Goal: Task Accomplishment & Management: Complete application form

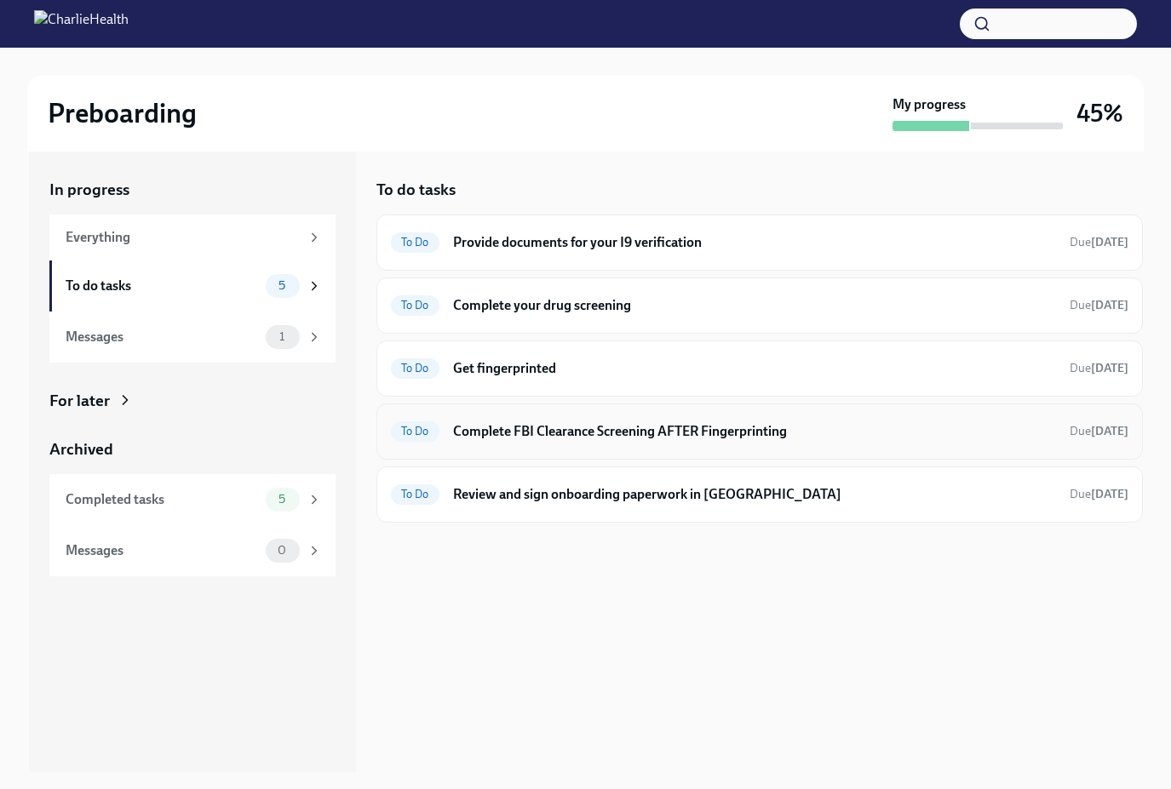
click at [640, 437] on h6 "Complete FBI Clearance Screening AFTER Fingerprinting" at bounding box center [754, 431] width 603 height 19
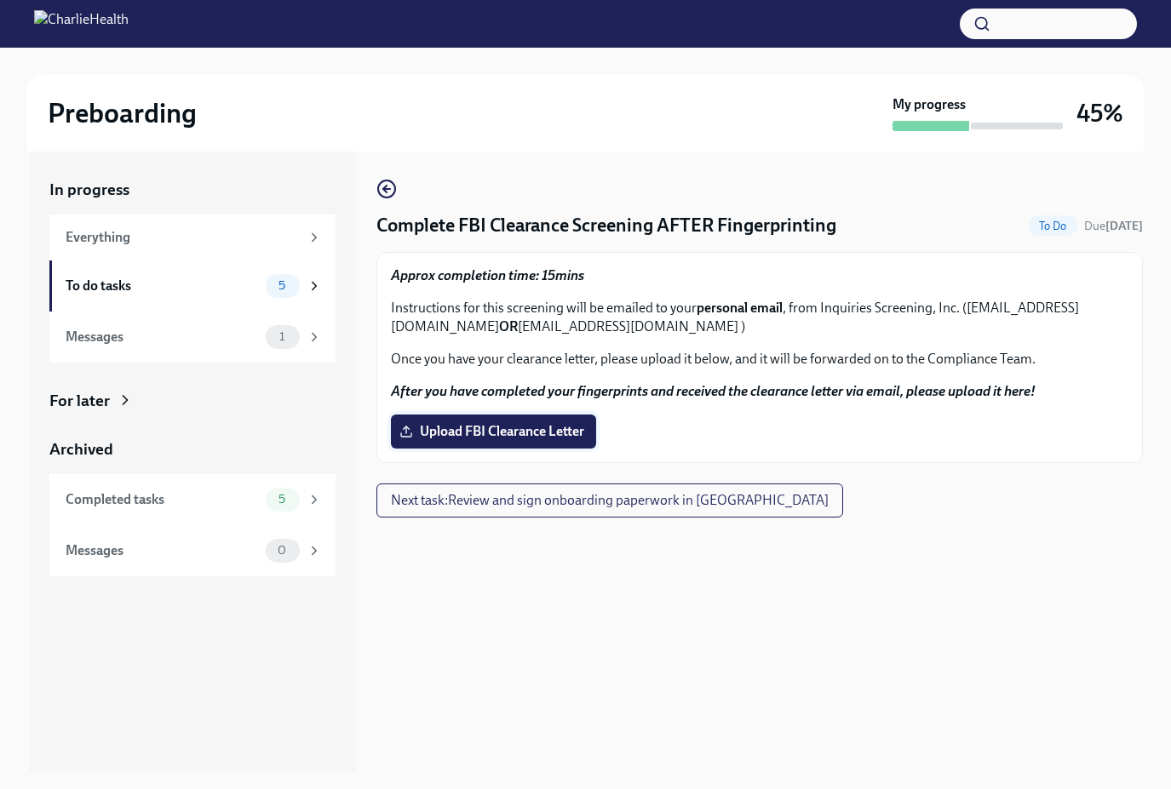
click at [548, 441] on label "Upload FBI Clearance Letter" at bounding box center [493, 432] width 205 height 34
click at [0, 0] on input "Upload FBI Clearance Letter" at bounding box center [0, 0] width 0 height 0
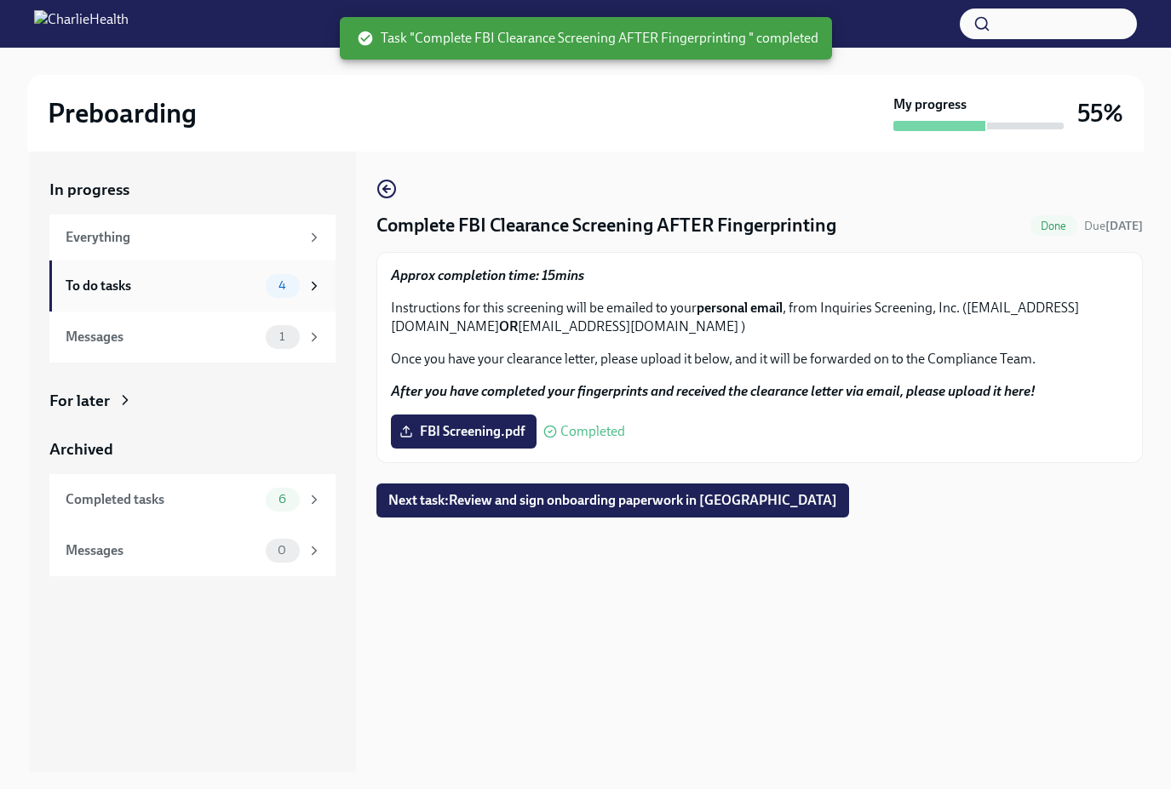
click at [167, 287] on div "To do tasks" at bounding box center [162, 286] width 193 height 19
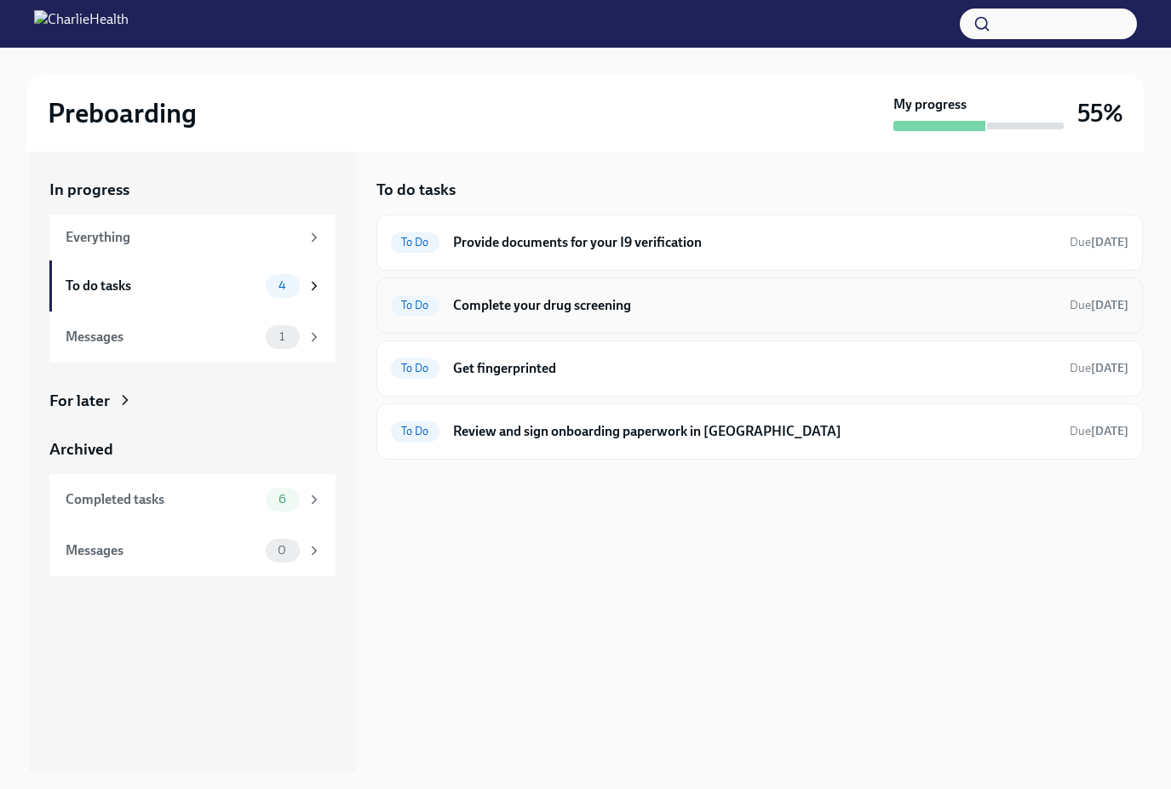
click at [645, 304] on h6 "Complete your drug screening" at bounding box center [754, 305] width 603 height 19
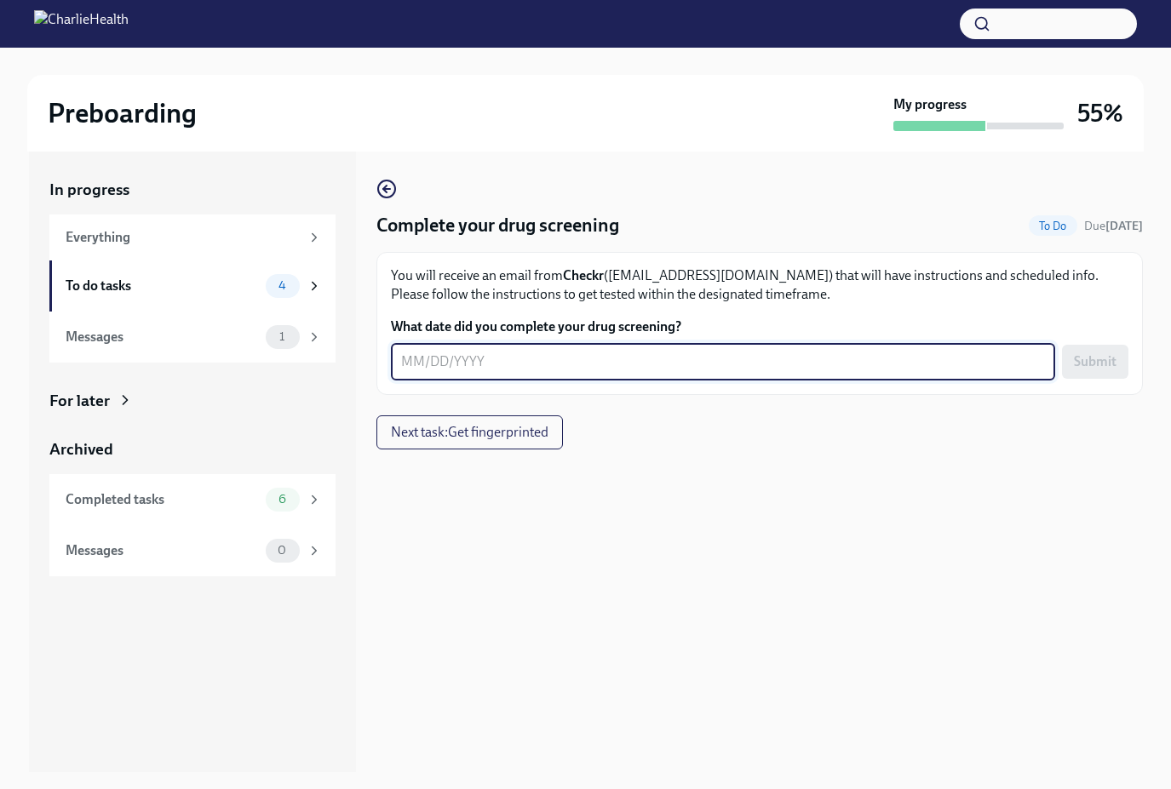
click at [526, 372] on textarea "What date did you complete your drug screening?" at bounding box center [723, 362] width 644 height 20
type textarea "[DATE]"
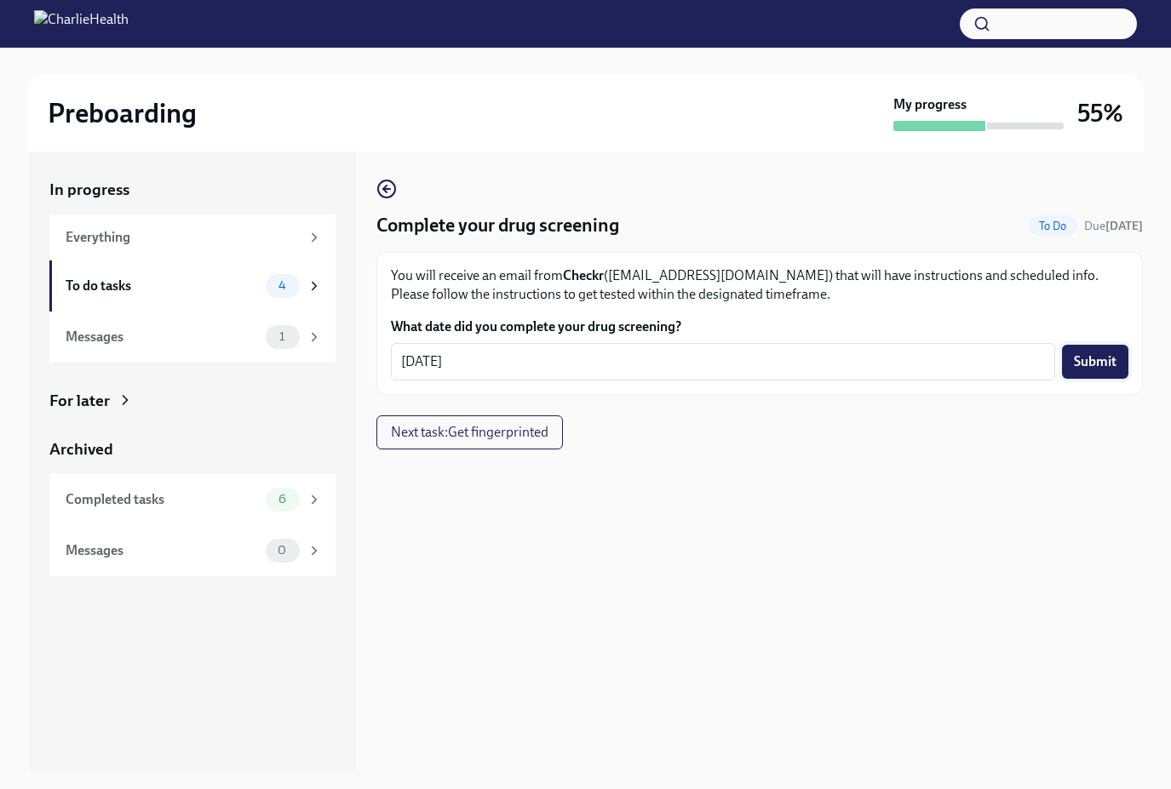
click at [1090, 365] on span "Submit" at bounding box center [1095, 361] width 43 height 17
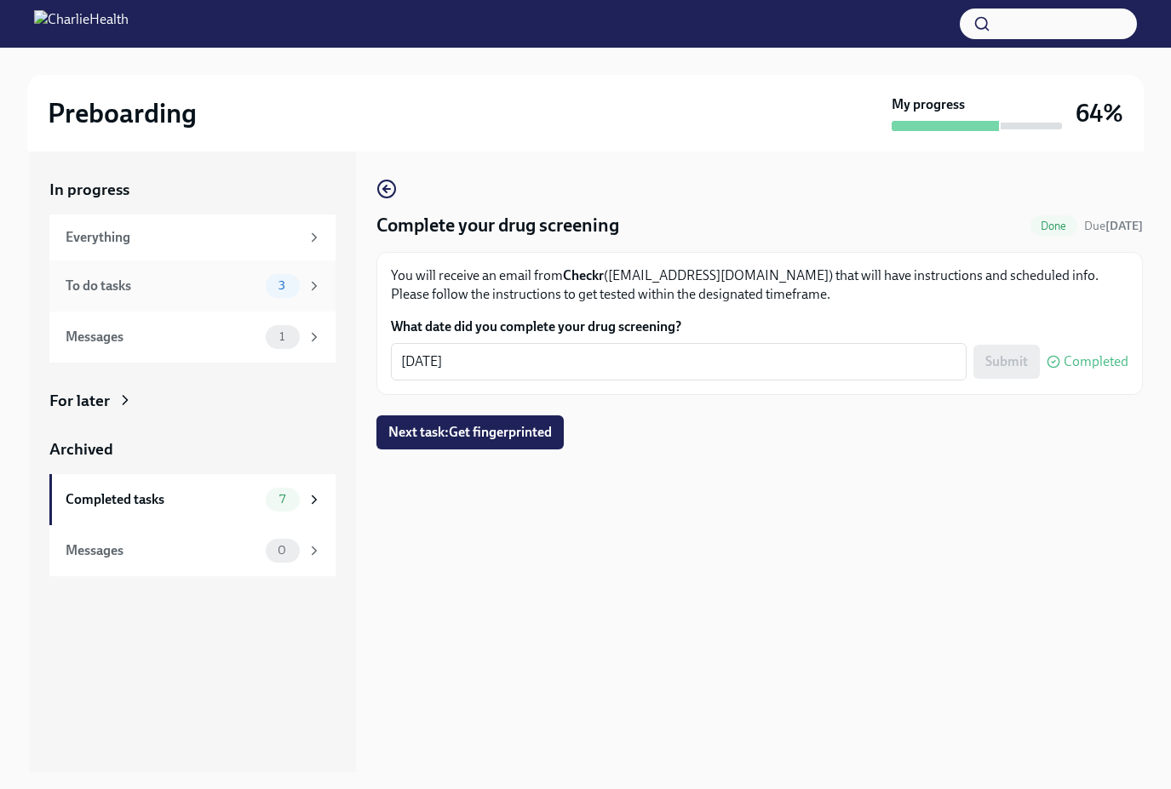
click at [179, 272] on div "To do tasks 3" at bounding box center [192, 286] width 286 height 51
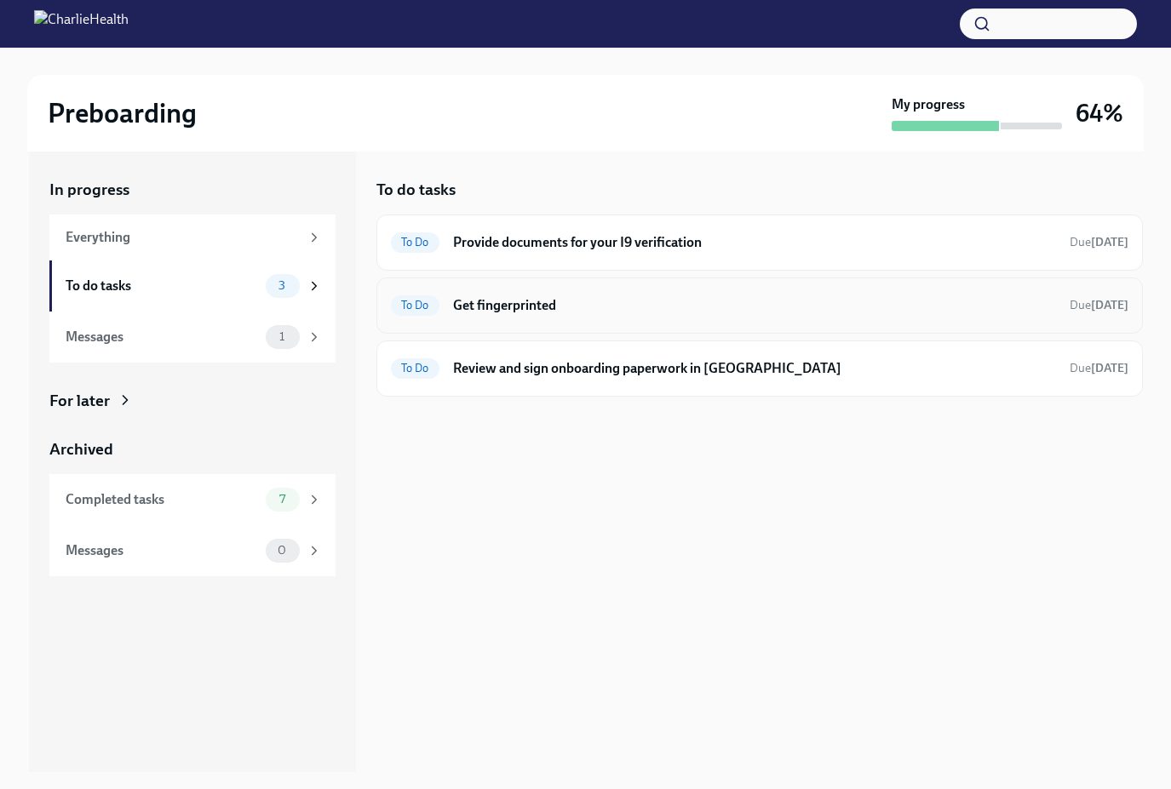
click at [525, 310] on h6 "Get fingerprinted" at bounding box center [754, 305] width 603 height 19
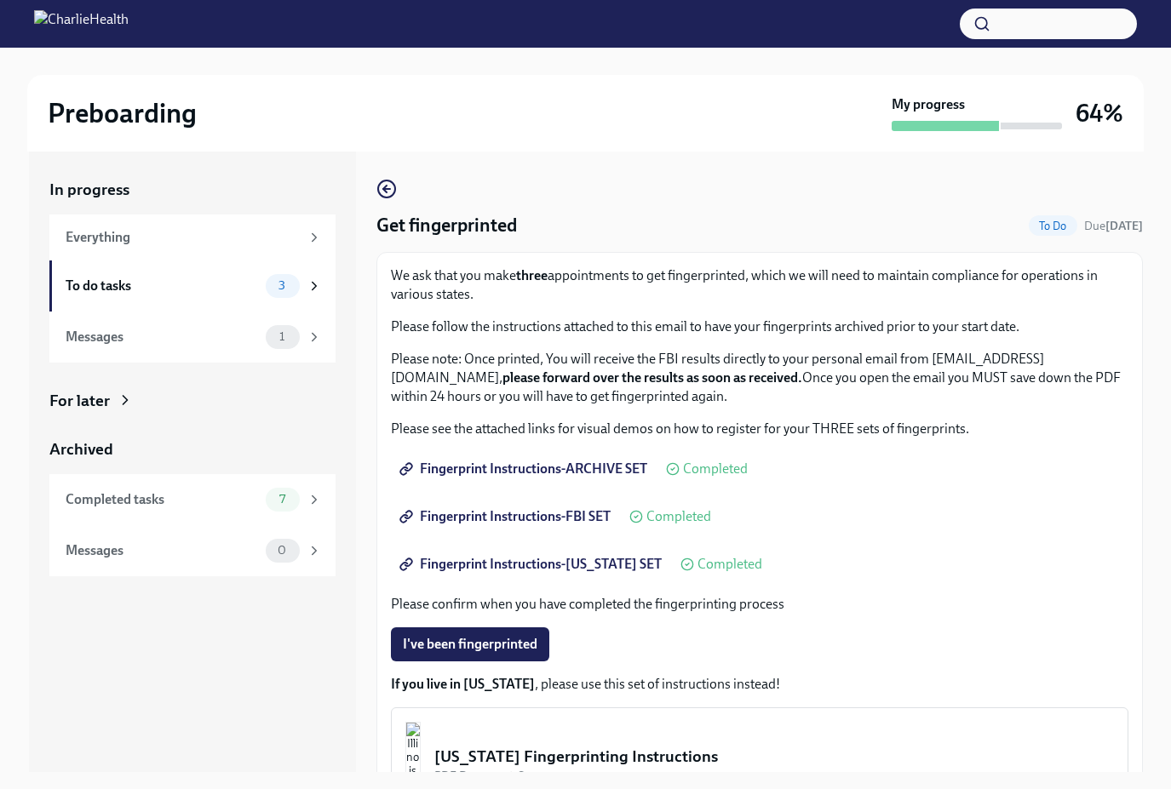
scroll to position [136, 0]
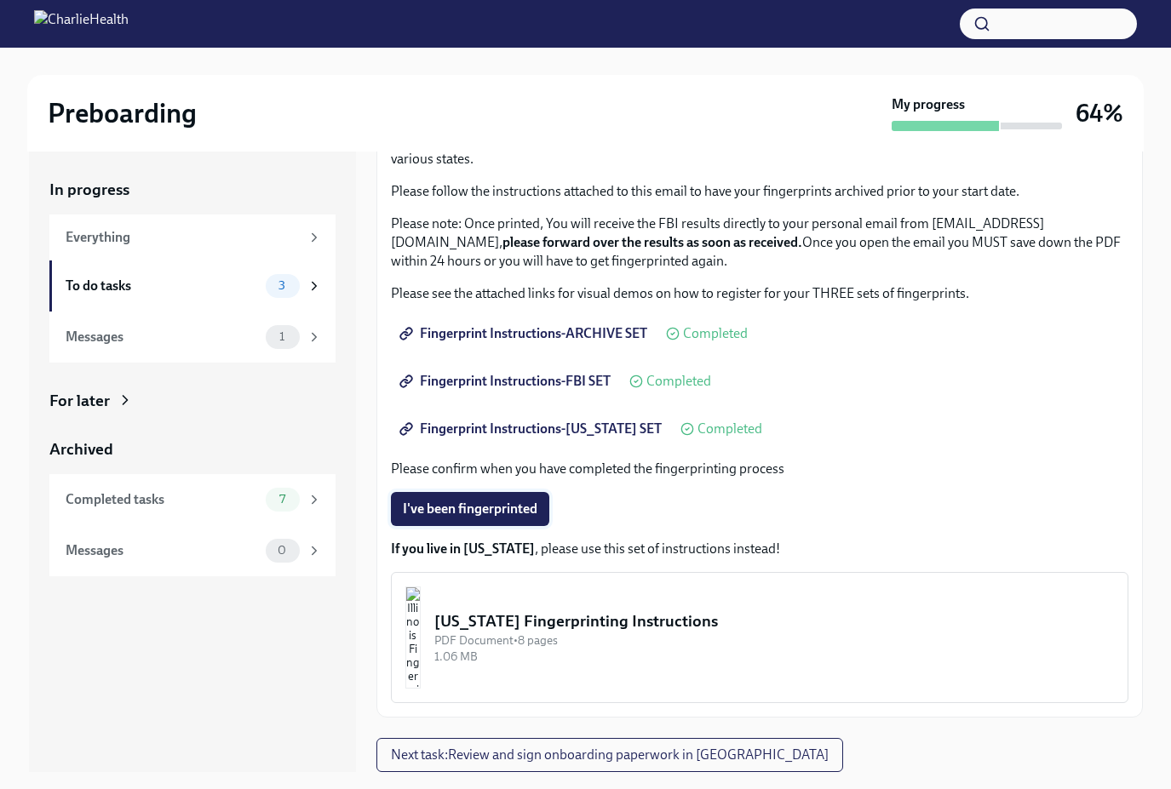
click at [503, 510] on span "I've been fingerprinted" at bounding box center [470, 509] width 135 height 17
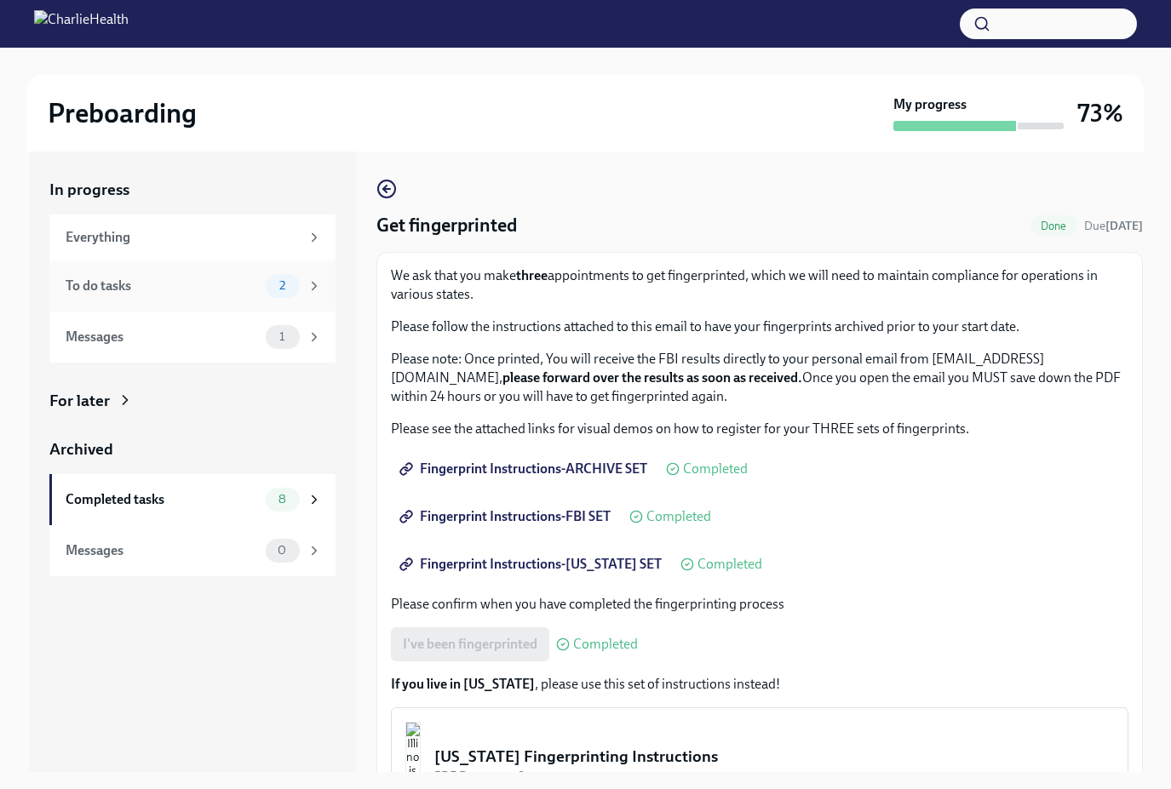
click at [172, 296] on div "To do tasks 2" at bounding box center [194, 286] width 256 height 24
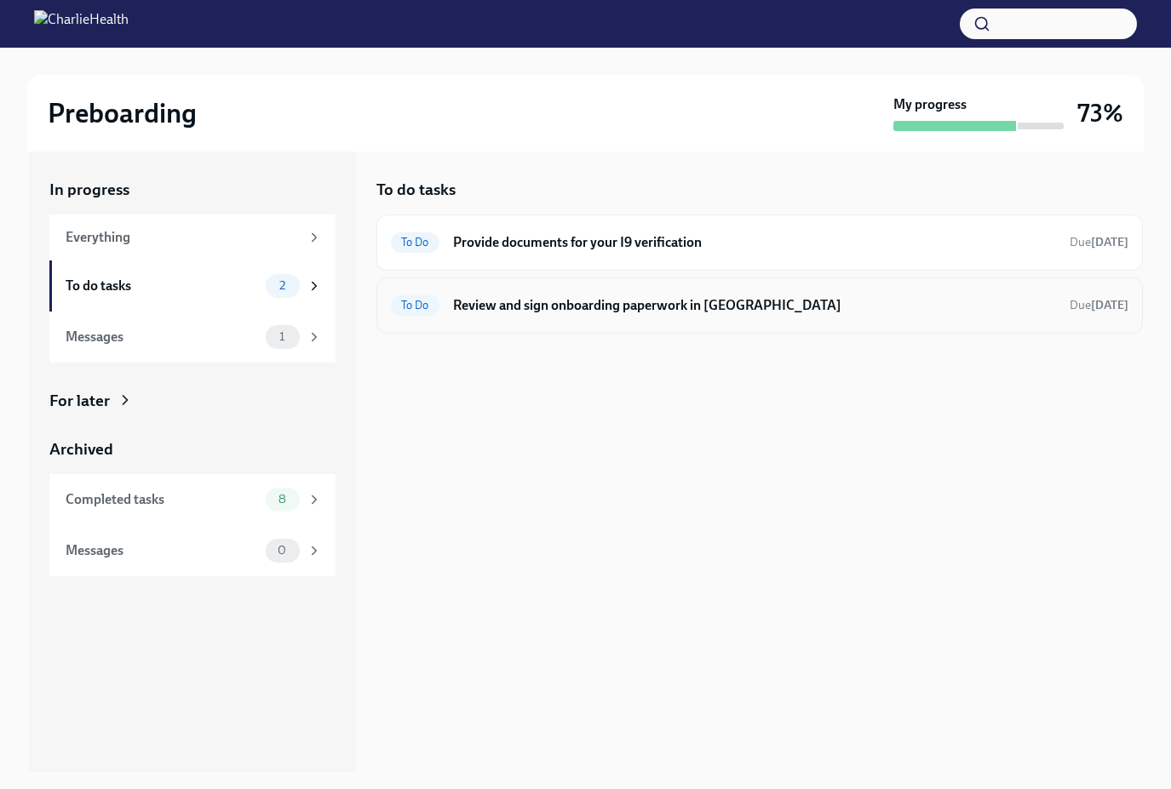
click at [634, 313] on h6 "Review and sign onboarding paperwork in [GEOGRAPHIC_DATA]" at bounding box center [754, 305] width 603 height 19
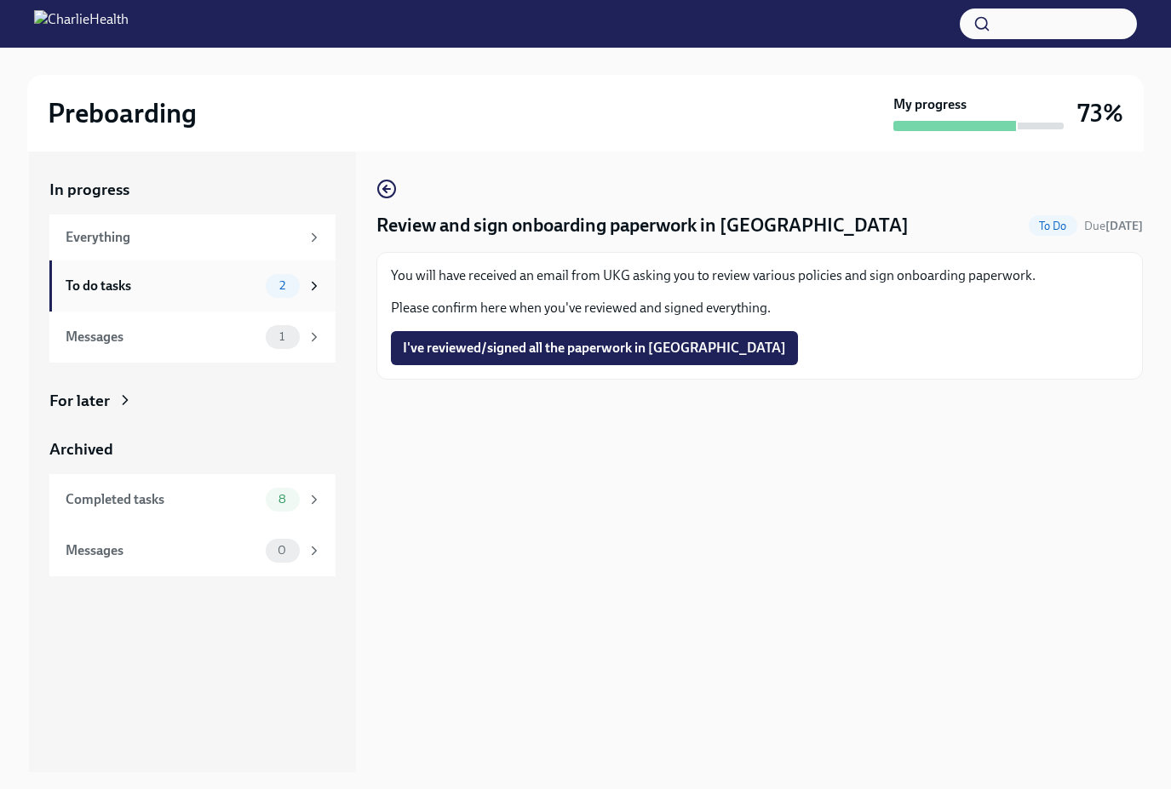
click at [234, 298] on div "To do tasks 2" at bounding box center [194, 286] width 256 height 24
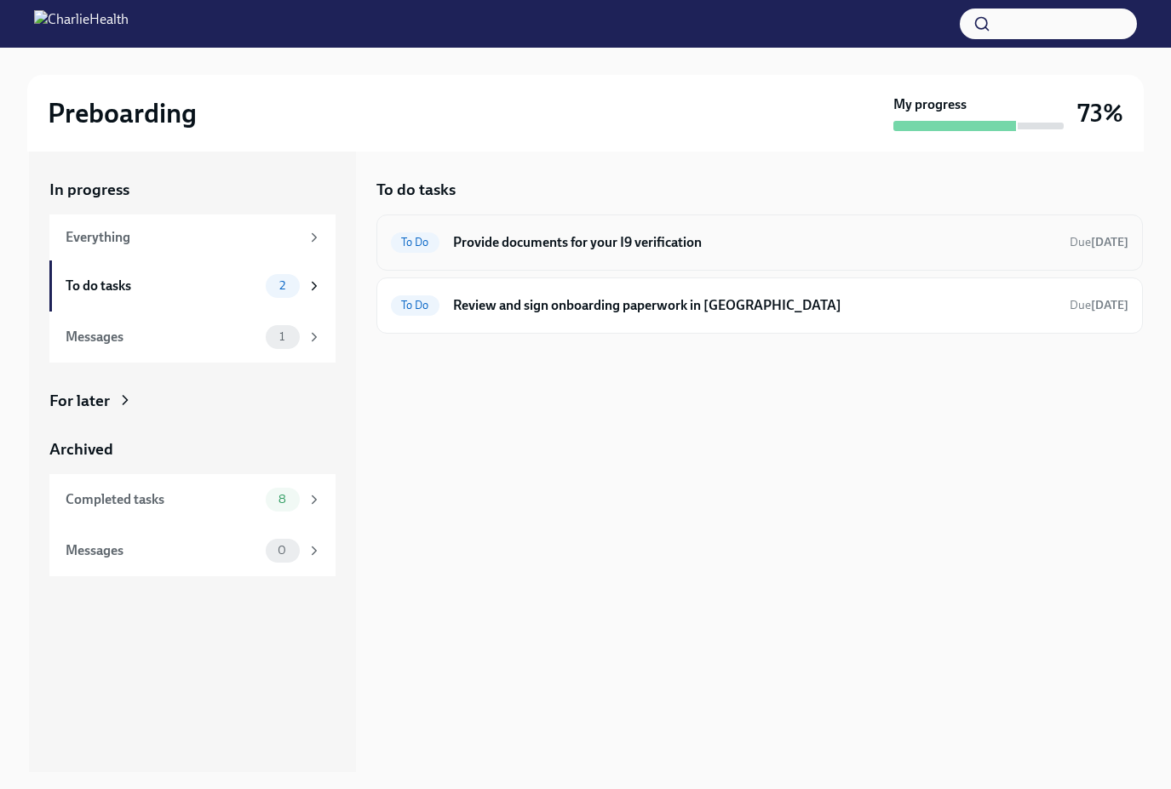
click at [755, 252] on div "To Do Provide documents for your I9 verification Due [DATE]" at bounding box center [759, 242] width 737 height 27
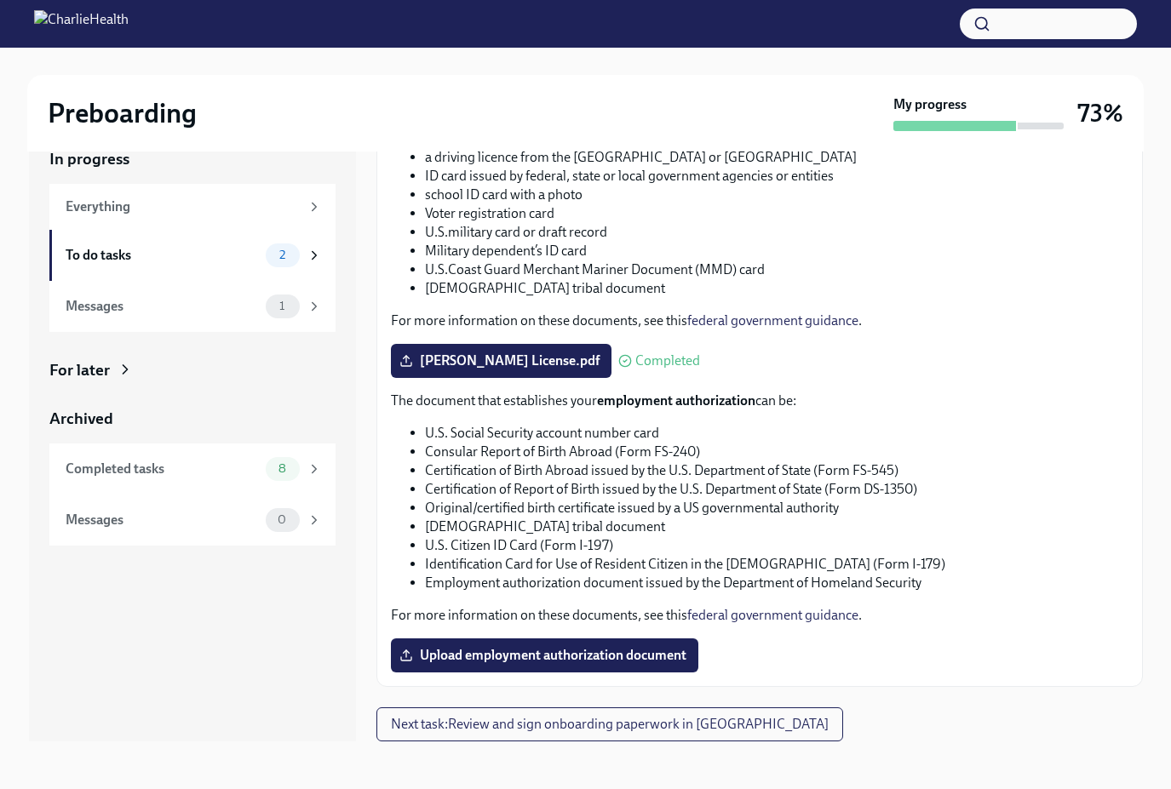
scroll to position [662, 0]
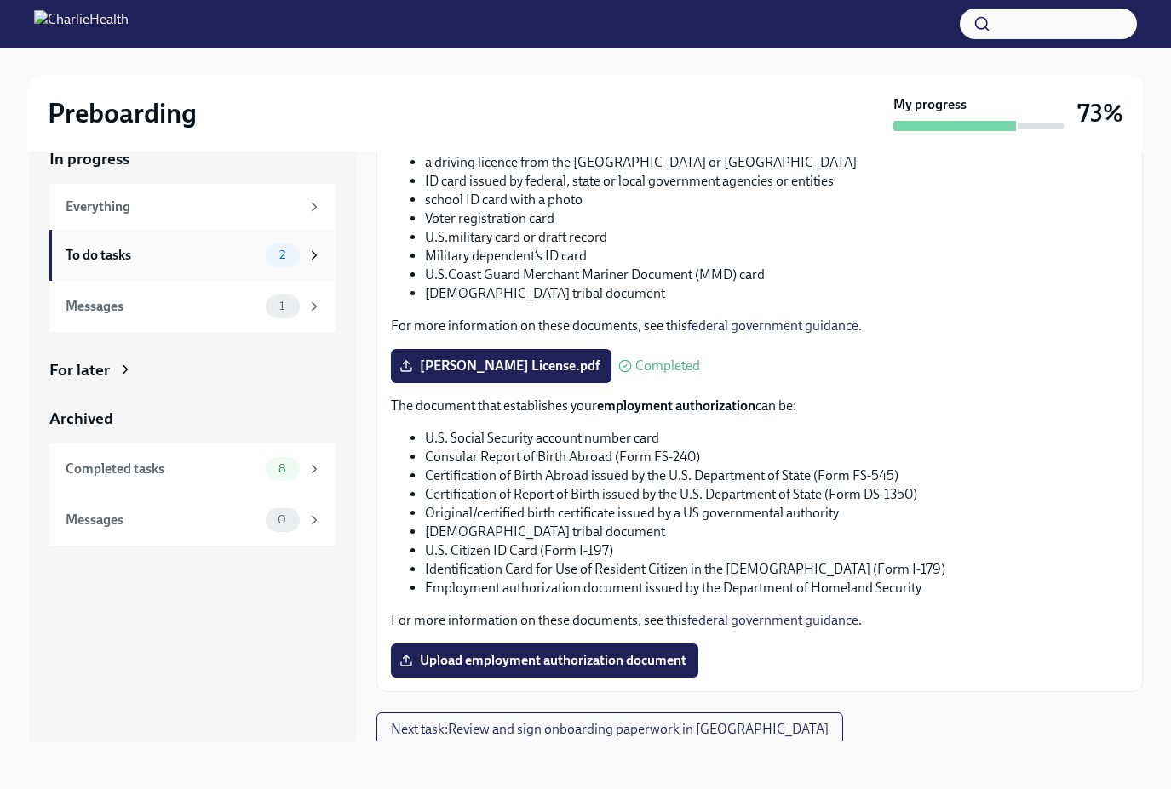
click at [195, 272] on div "To do tasks 2" at bounding box center [192, 255] width 286 height 51
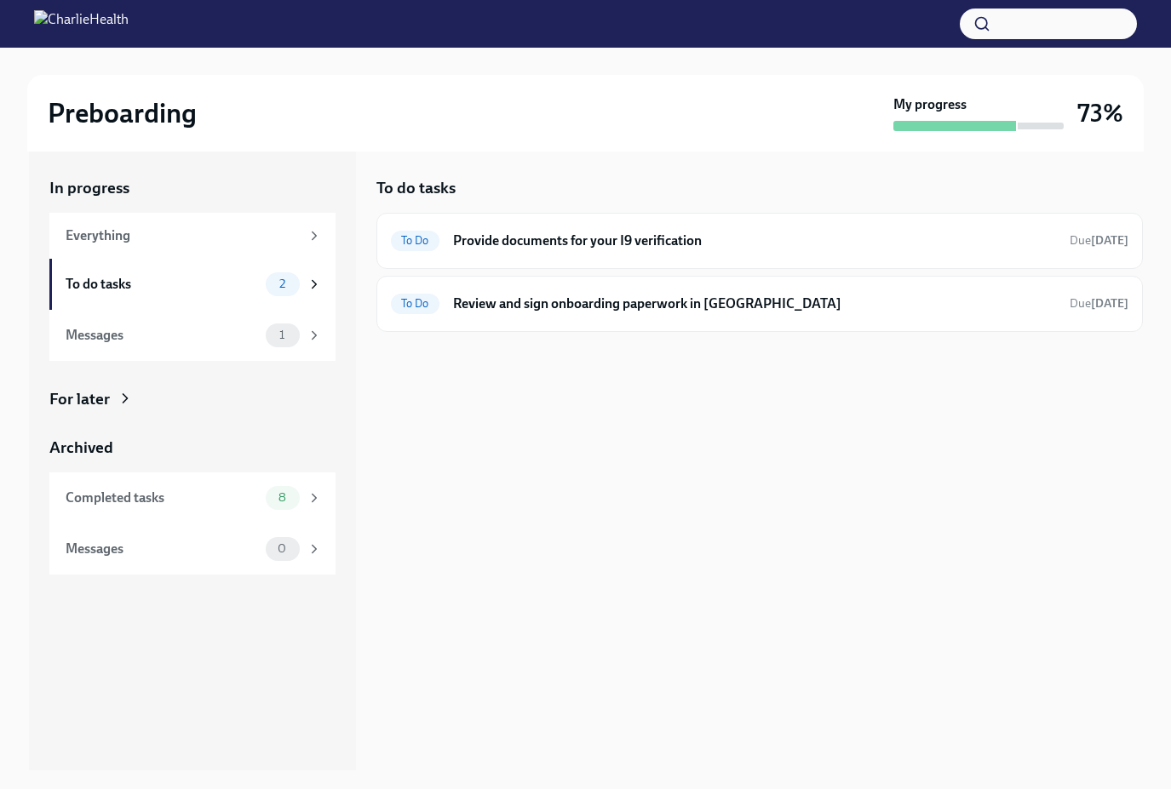
click at [144, 364] on div "In progress Everything To do tasks 2 Messages 1 For later Archived Completed ta…" at bounding box center [192, 376] width 286 height 398
click at [589, 300] on h6 "Review and sign onboarding paperwork in [GEOGRAPHIC_DATA]" at bounding box center [754, 304] width 603 height 19
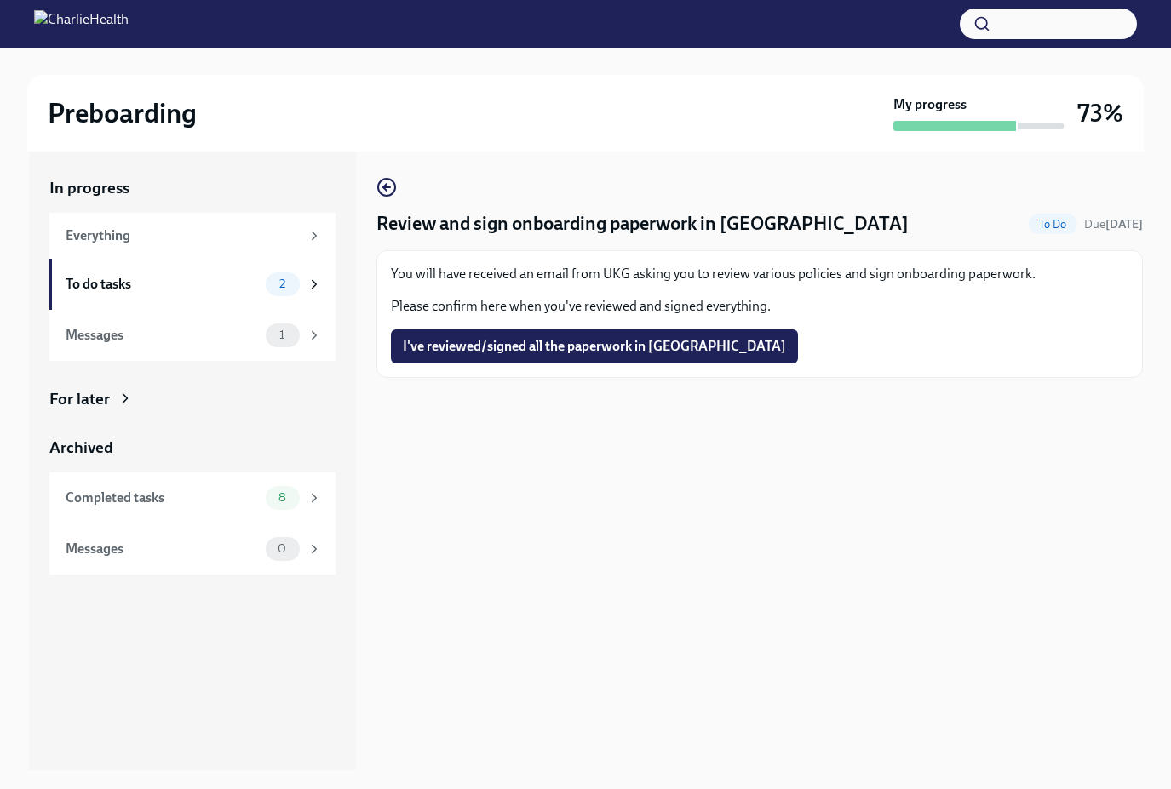
scroll to position [3, 0]
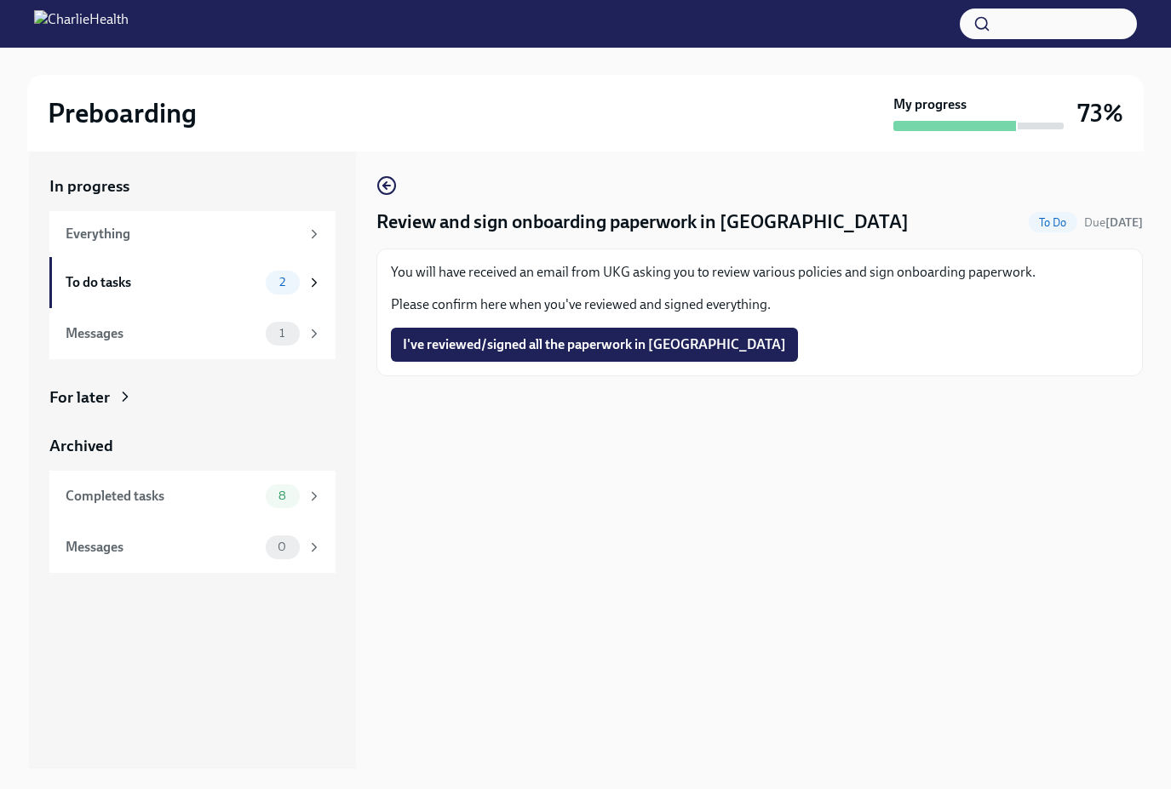
click at [632, 267] on p "You will have received an email from UKG asking you to review various policies …" at bounding box center [759, 272] width 737 height 19
click at [593, 269] on p "You will have received an email from UKG asking you to review various policies …" at bounding box center [759, 272] width 737 height 19
click at [303, 285] on div "2" at bounding box center [294, 283] width 56 height 24
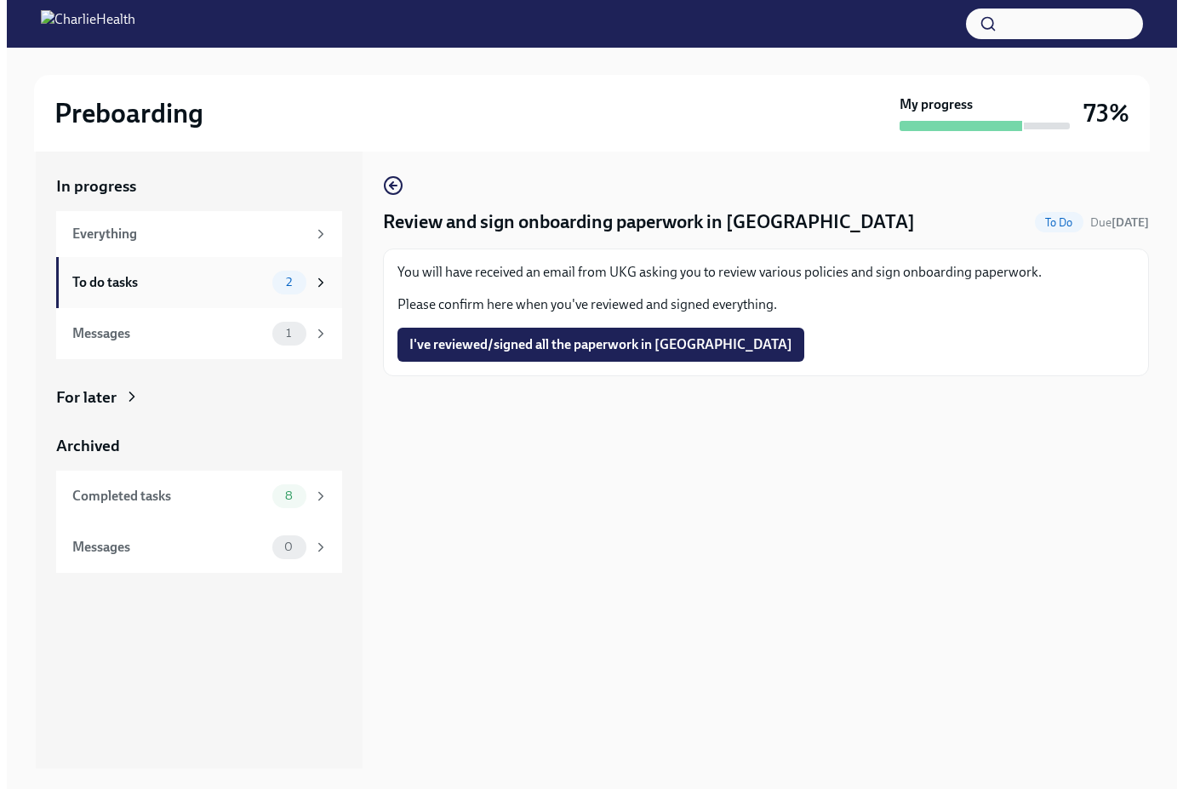
scroll to position [2, 0]
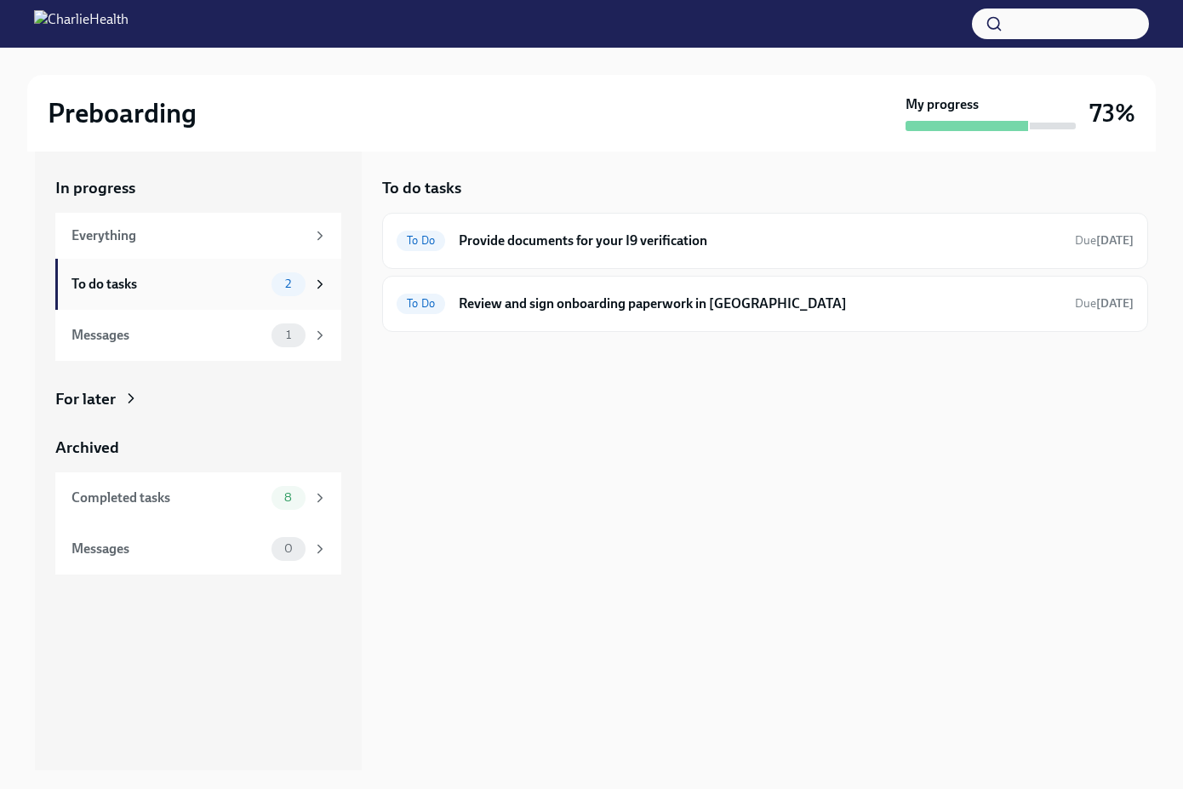
click at [230, 290] on div "To do tasks" at bounding box center [168, 284] width 193 height 19
click at [230, 337] on div "Messages" at bounding box center [168, 335] width 193 height 19
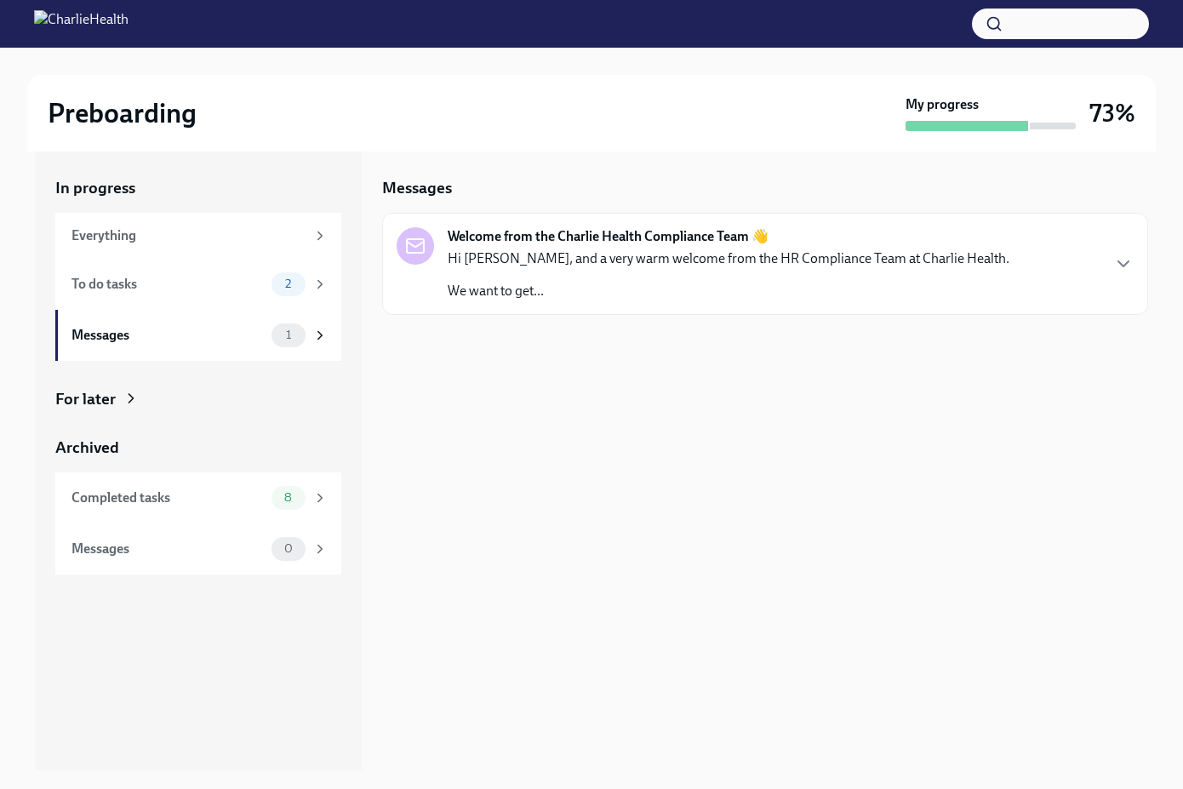
click at [583, 290] on p "We want to get..." at bounding box center [729, 291] width 562 height 19
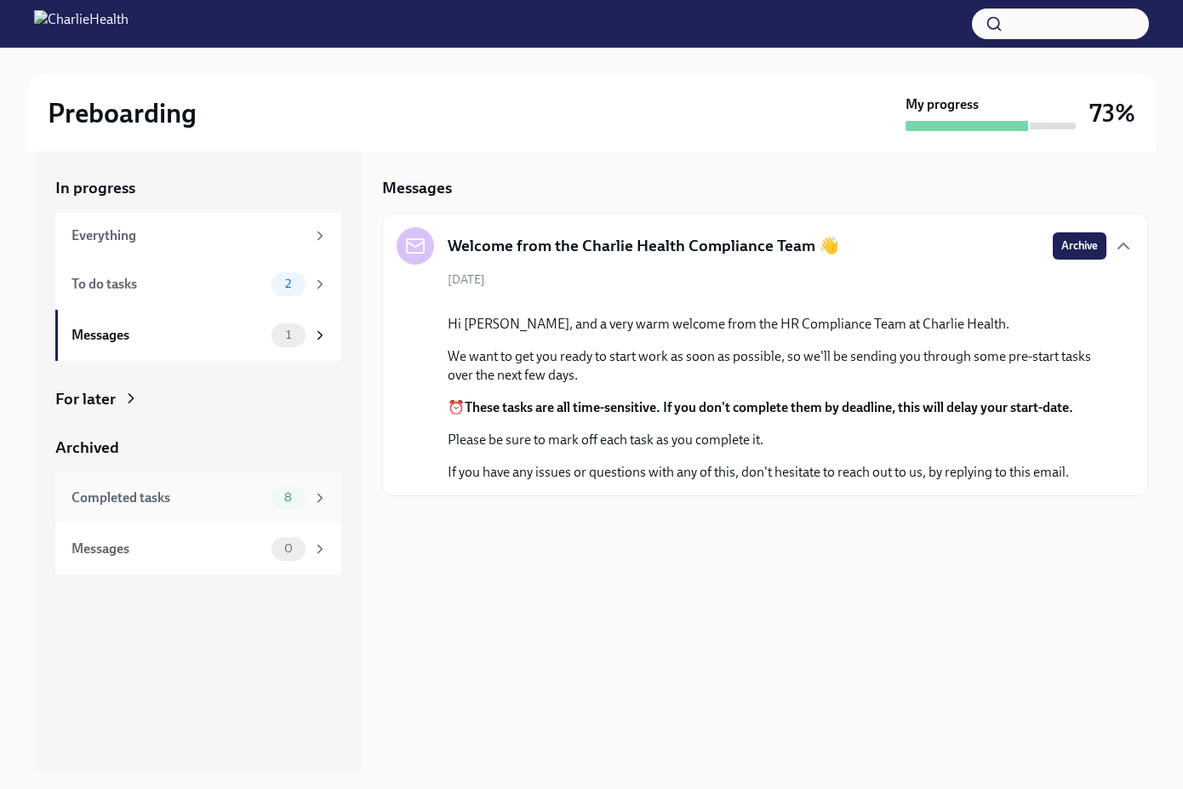
click at [204, 507] on div "Completed tasks 8" at bounding box center [200, 498] width 256 height 24
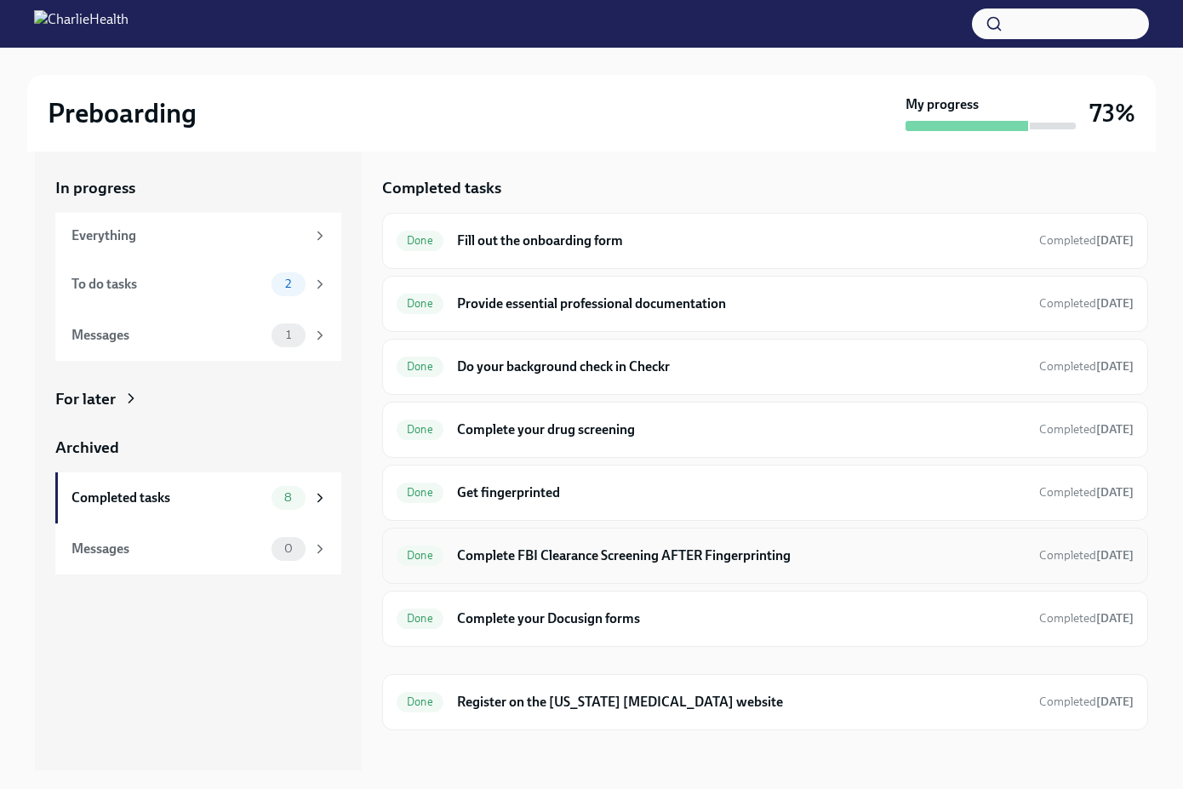
click at [622, 564] on h6 "Complete FBI Clearance Screening AFTER Fingerprinting" at bounding box center [741, 556] width 569 height 19
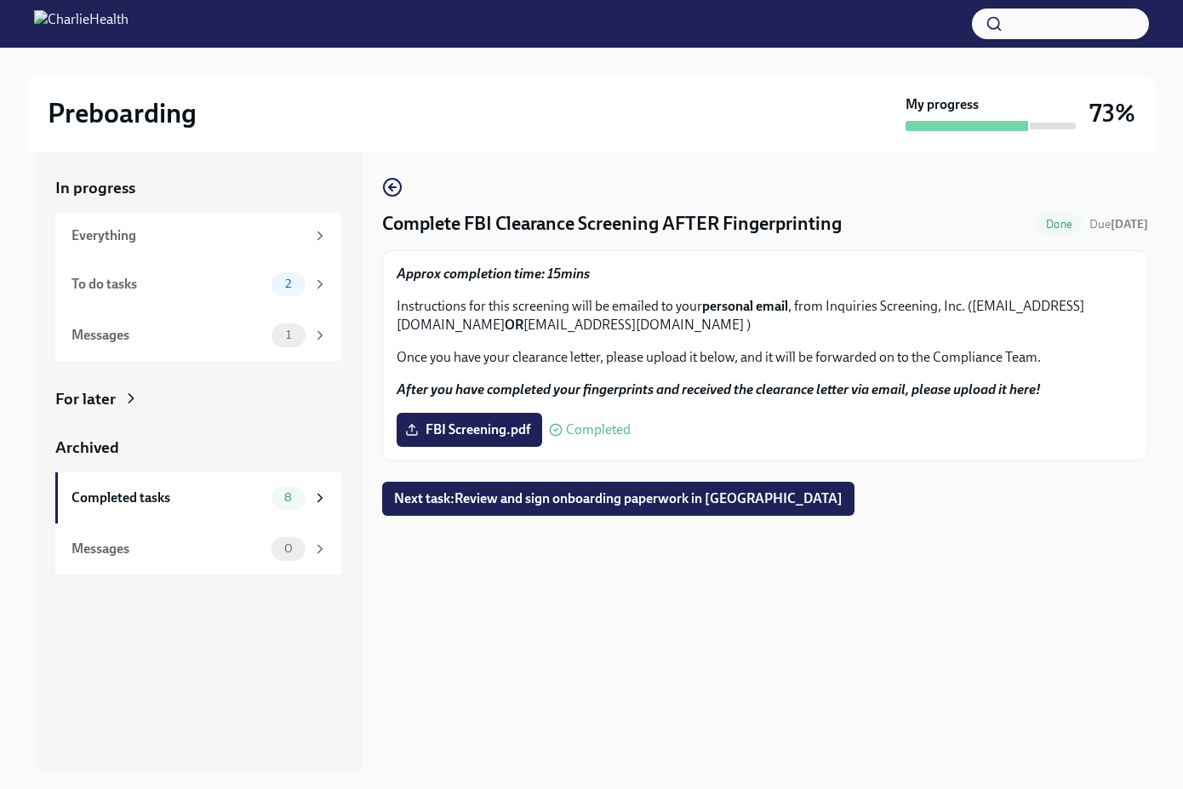
scroll to position [3, 0]
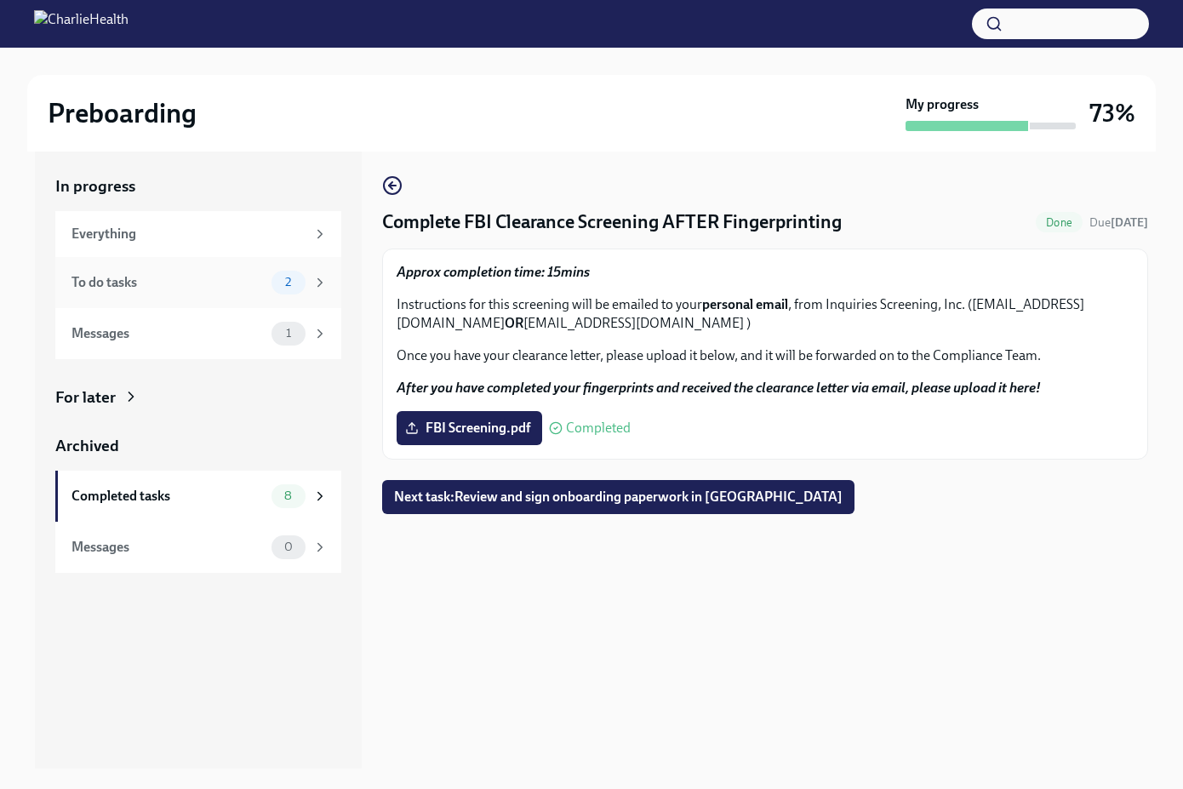
click at [214, 288] on div "To do tasks" at bounding box center [168, 282] width 193 height 19
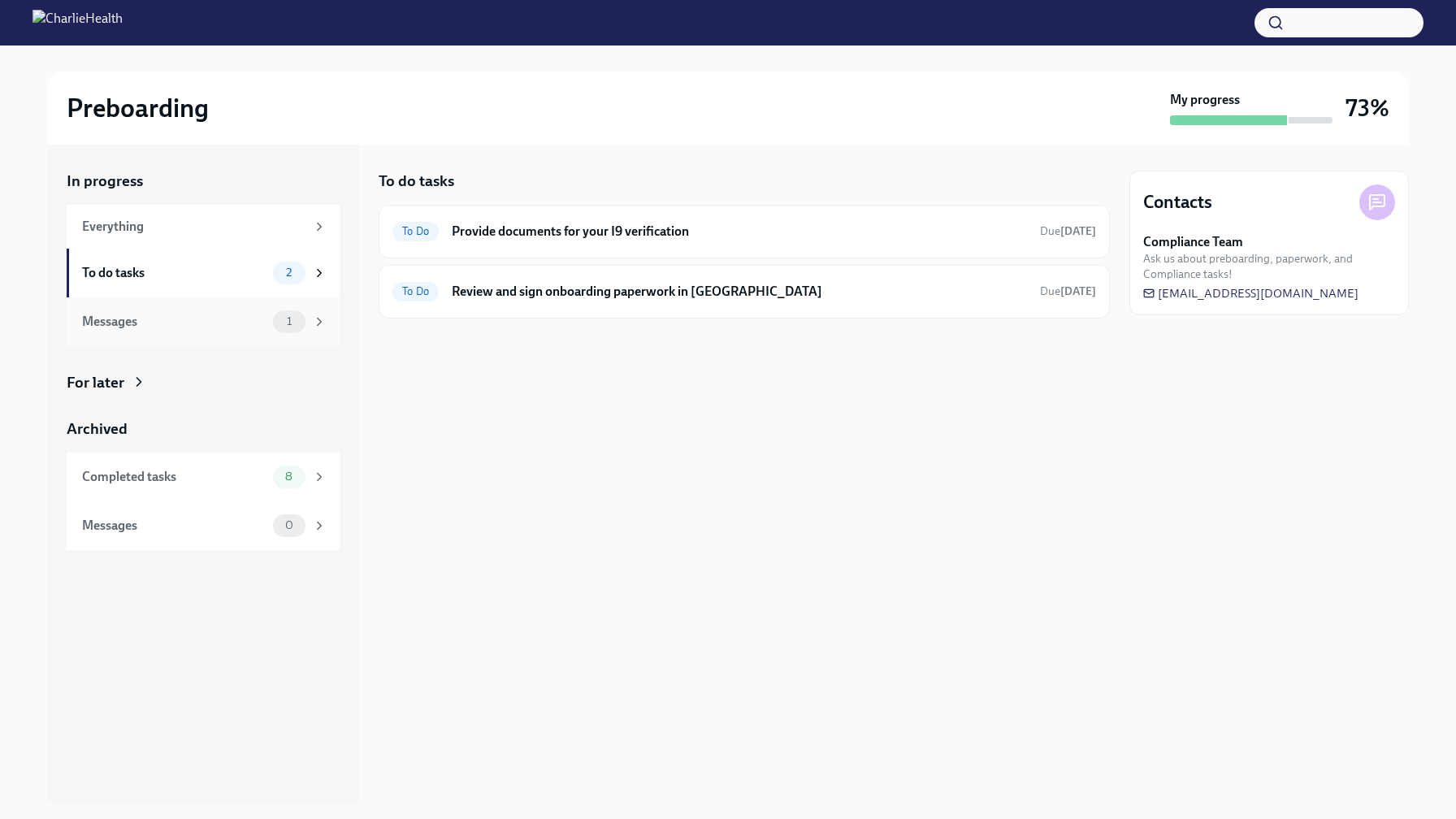
click at [265, 331] on div "Messages" at bounding box center [174, 322] width 184 height 18
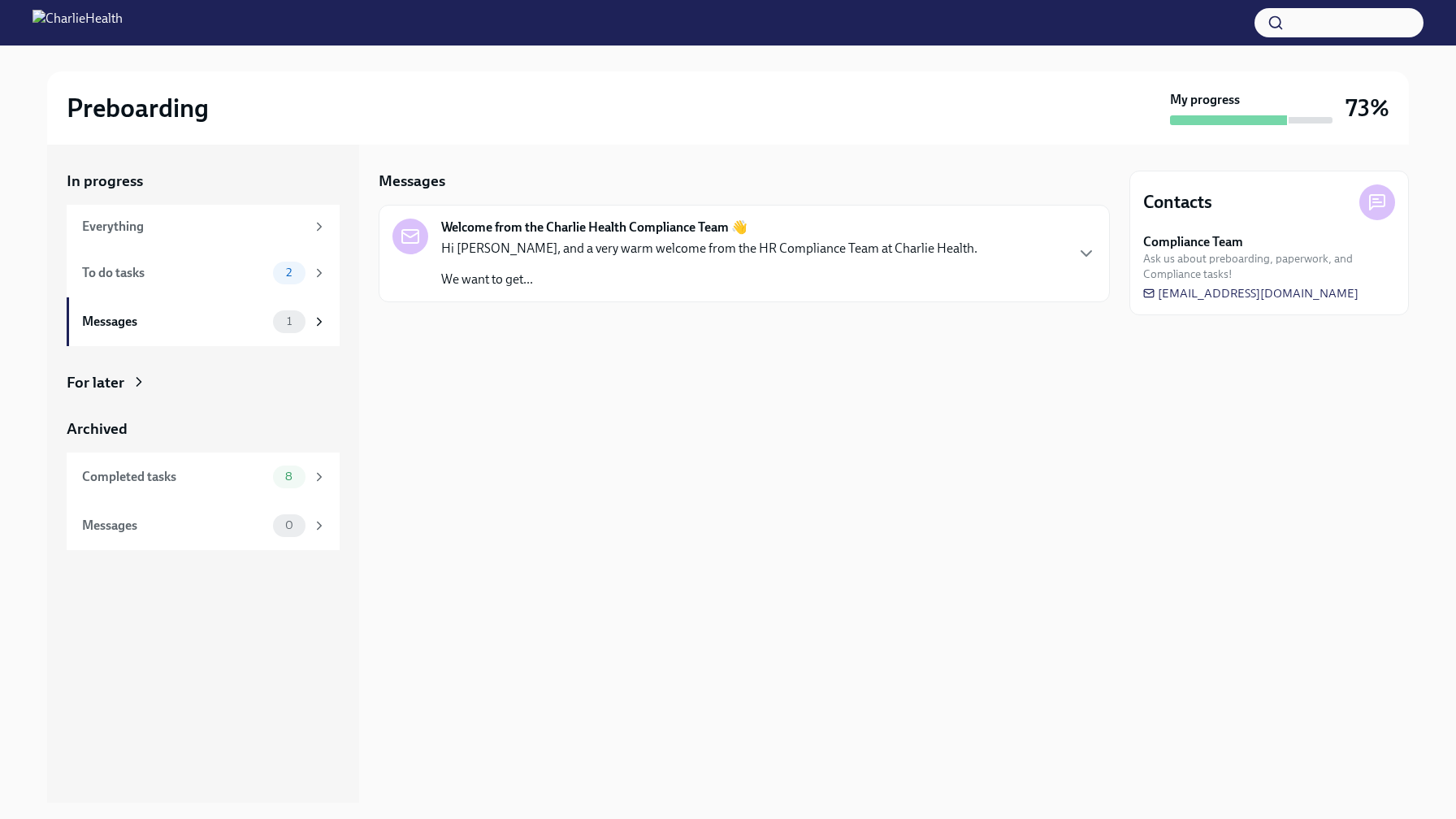
click at [614, 271] on p "We want to get..." at bounding box center [709, 280] width 536 height 18
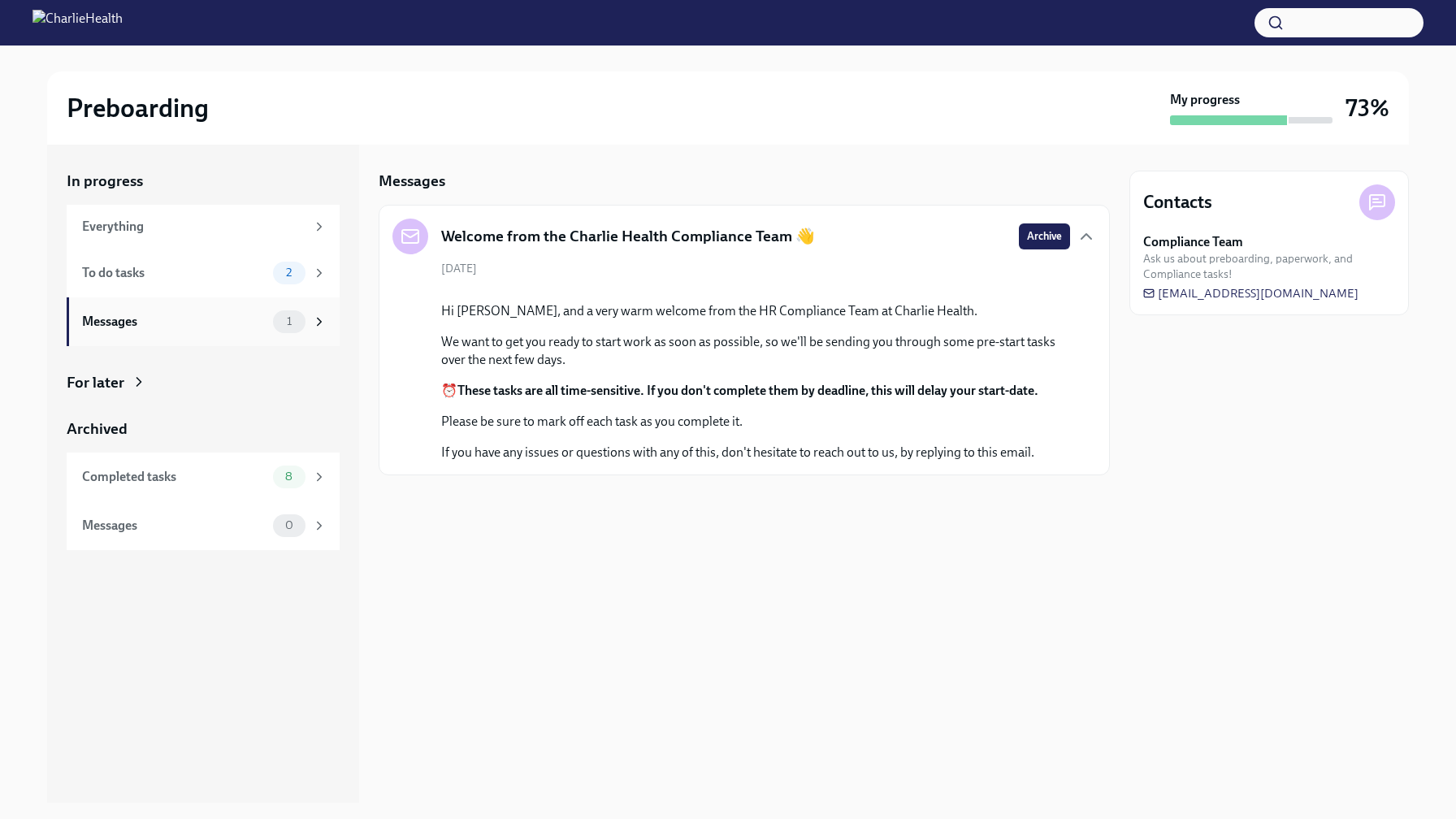
click at [217, 322] on div "Messages" at bounding box center [174, 322] width 184 height 18
click at [117, 267] on div "To do tasks" at bounding box center [174, 273] width 184 height 18
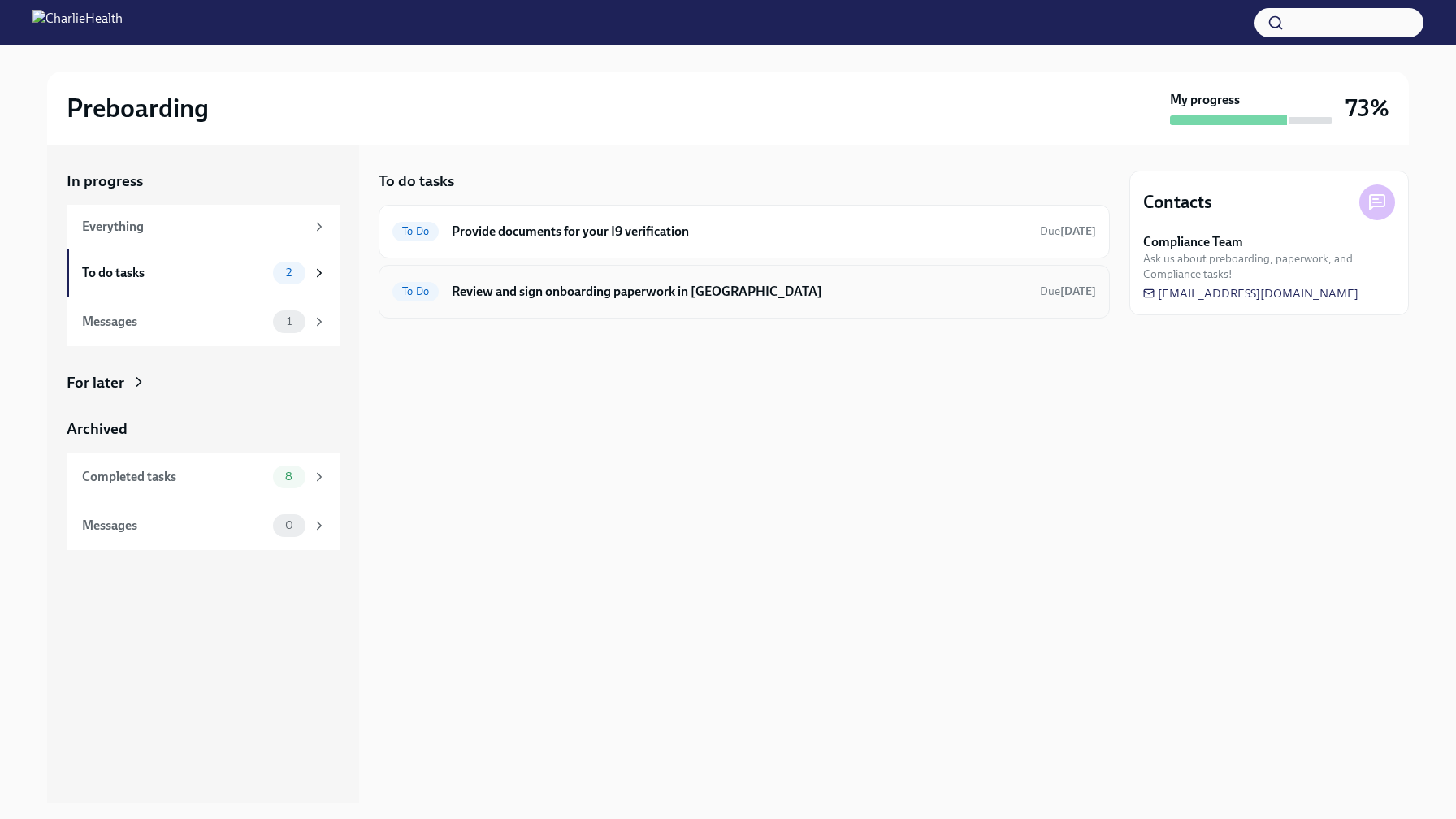
click at [694, 294] on h6 "Review and sign onboarding paperwork in [GEOGRAPHIC_DATA]" at bounding box center [738, 291] width 575 height 18
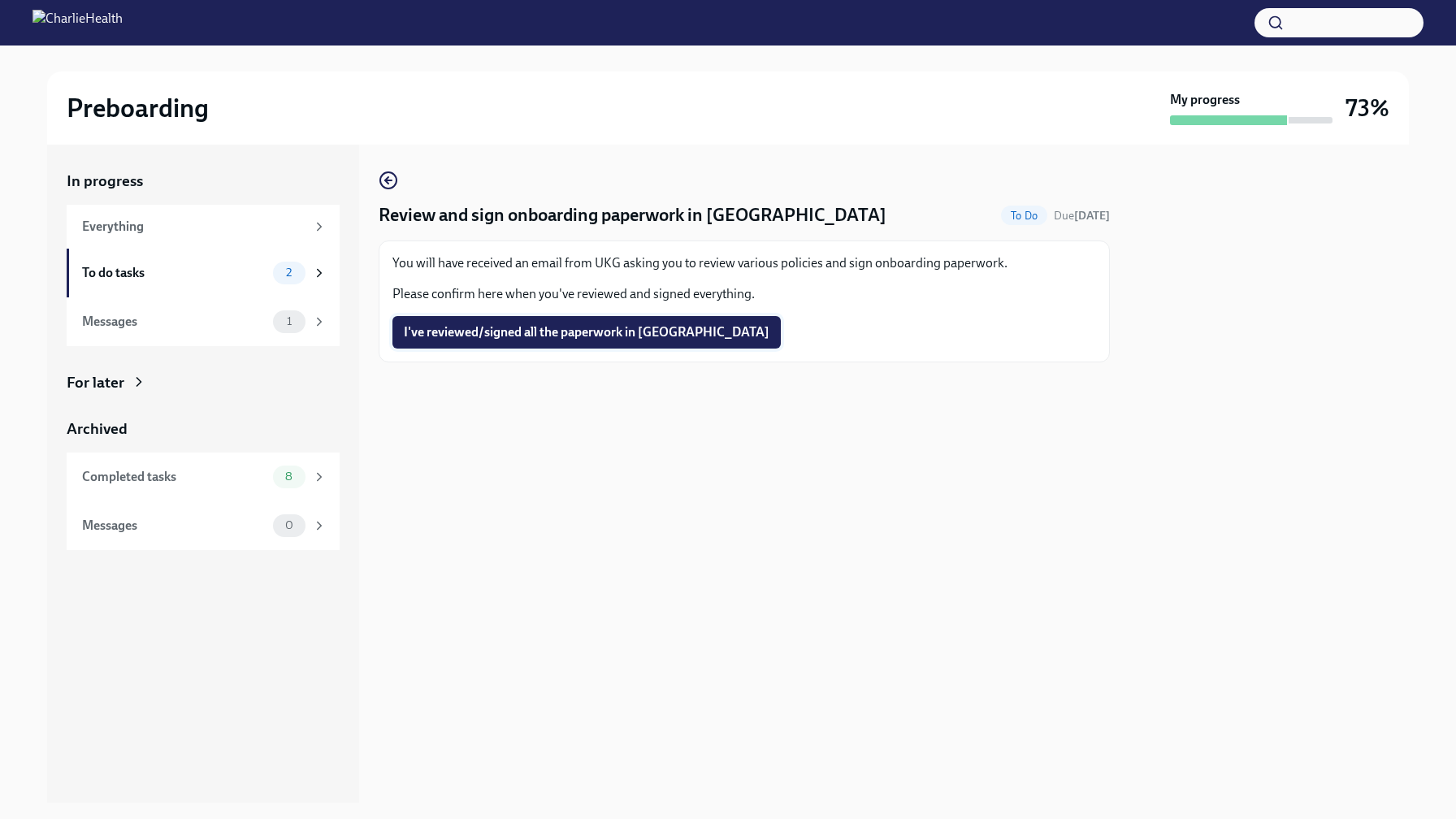
click at [597, 339] on span "I've reviewed/signed all the paperwork in [GEOGRAPHIC_DATA]" at bounding box center [586, 332] width 365 height 16
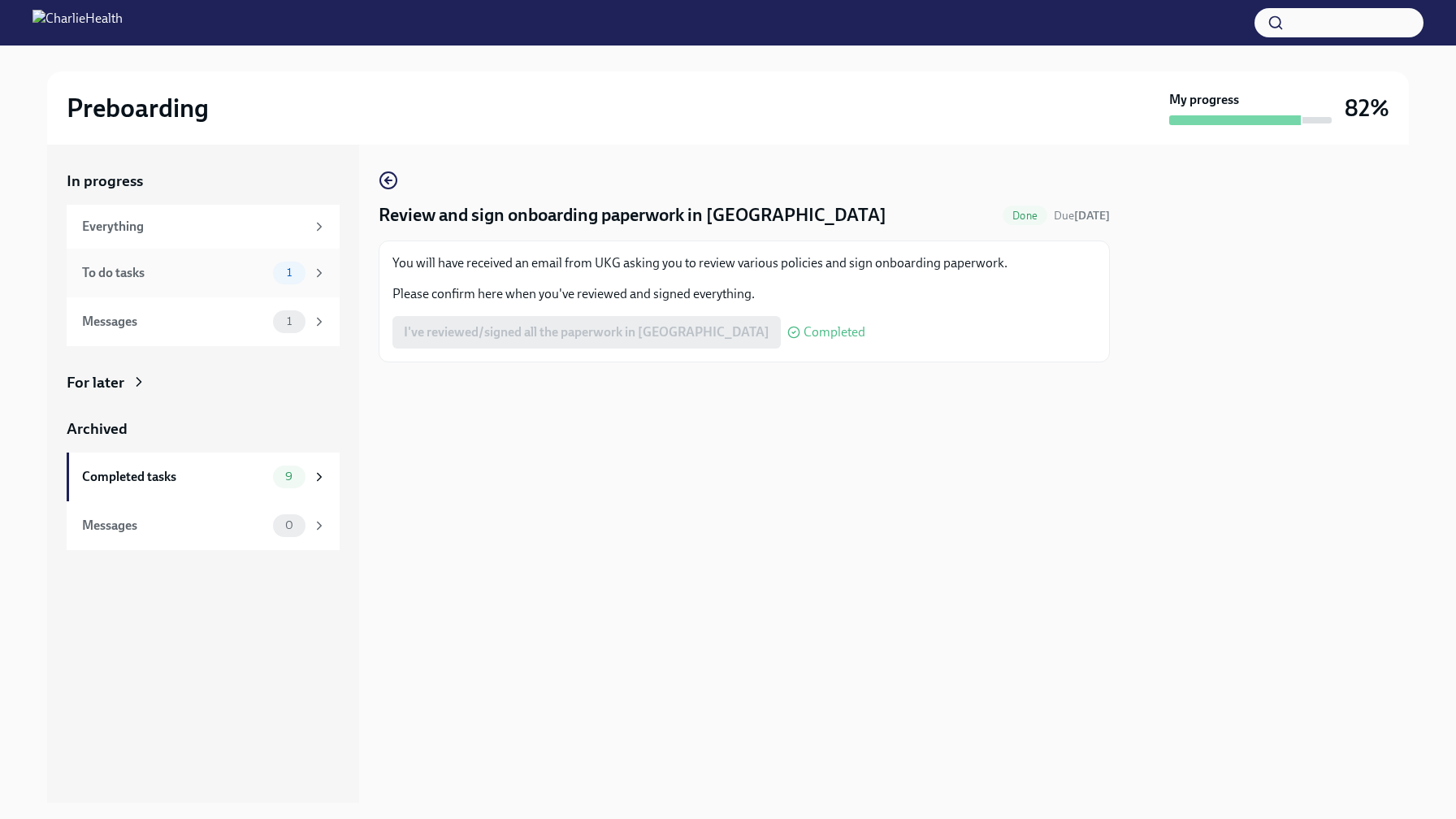
click at [267, 282] on div "To do tasks 1" at bounding box center [204, 273] width 244 height 23
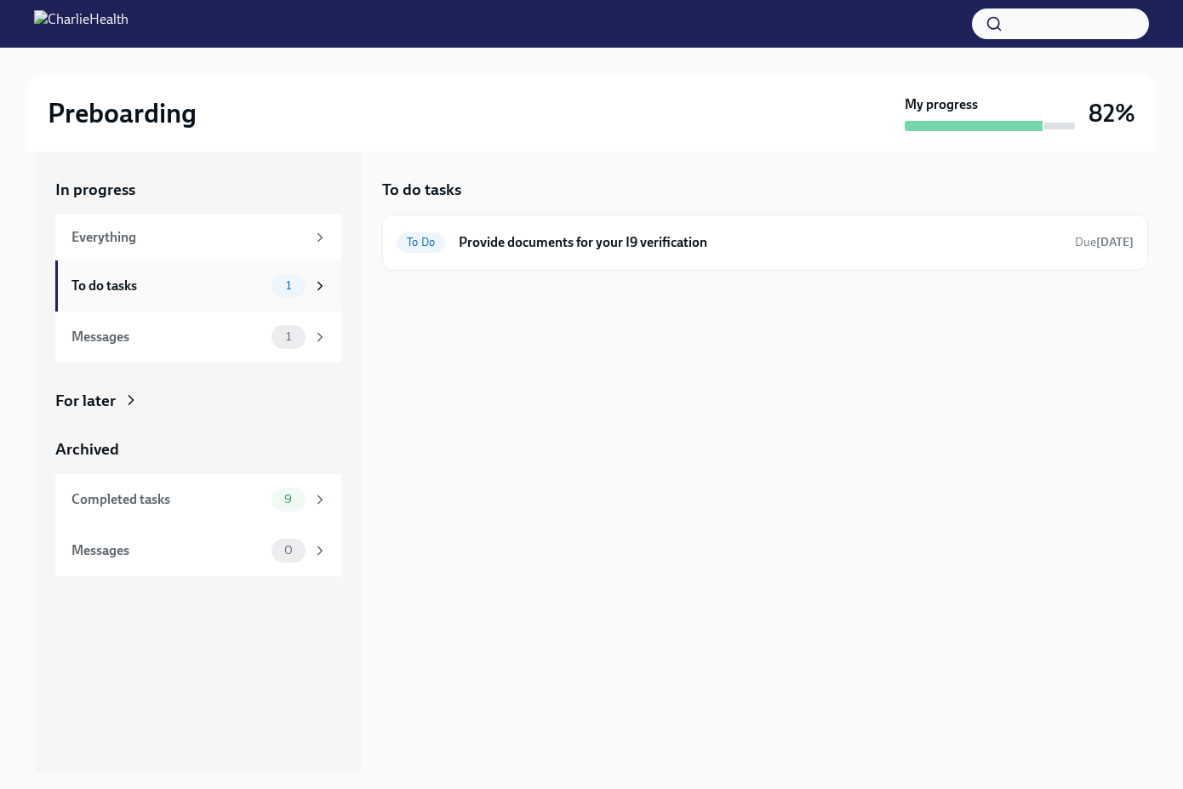
click at [233, 295] on div "To do tasks" at bounding box center [168, 286] width 193 height 19
click at [324, 295] on div "1" at bounding box center [300, 286] width 56 height 24
